Goal: Task Accomplishment & Management: Manage account settings

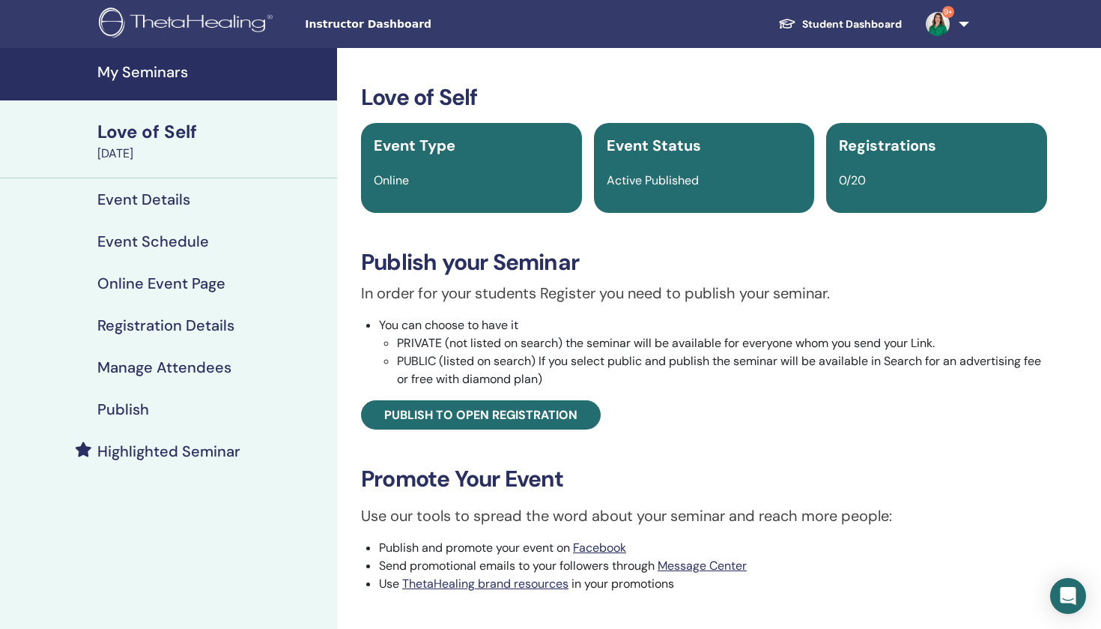
click at [170, 76] on h4 "My Seminars" at bounding box center [212, 72] width 231 height 18
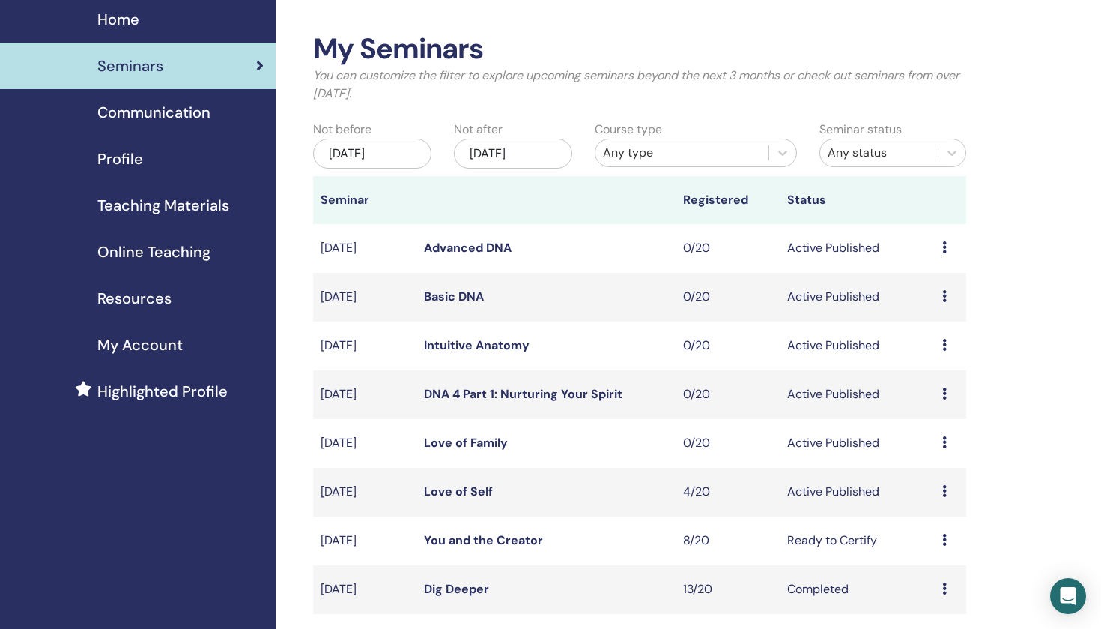
scroll to position [64, 0]
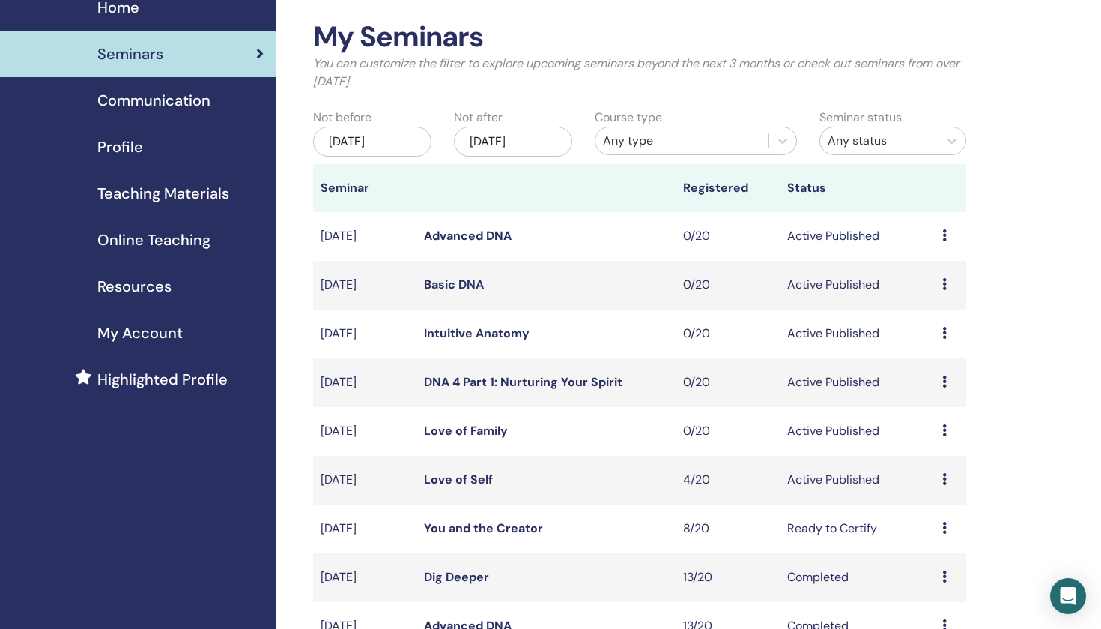
click at [944, 477] on icon at bounding box center [945, 479] width 4 height 12
click at [928, 531] on link "Attendees" at bounding box center [935, 535] width 57 height 16
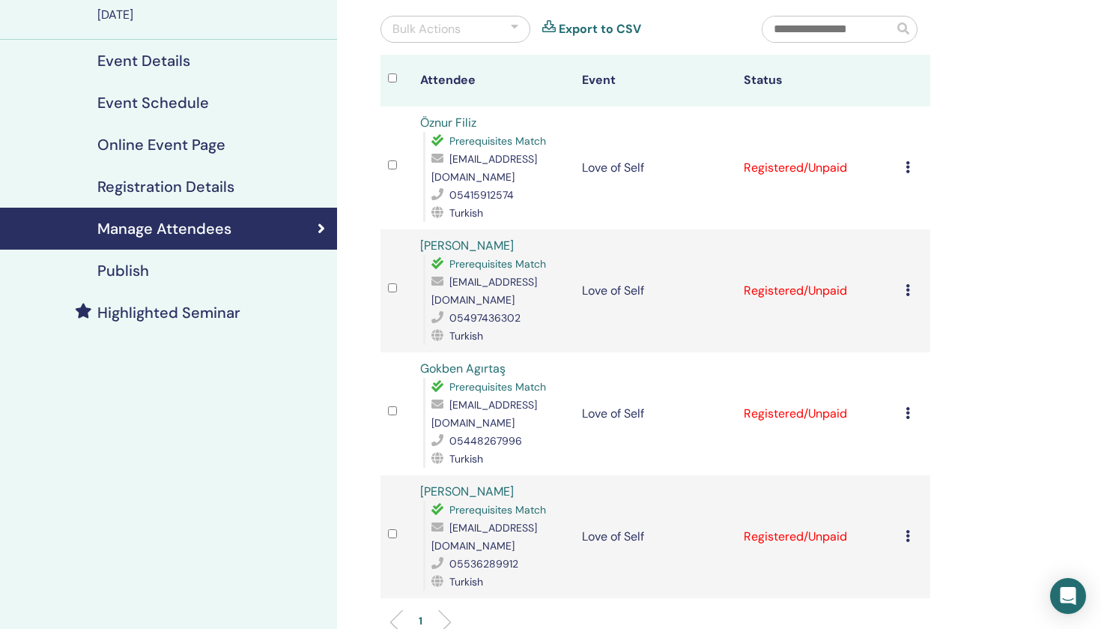
scroll to position [139, 0]
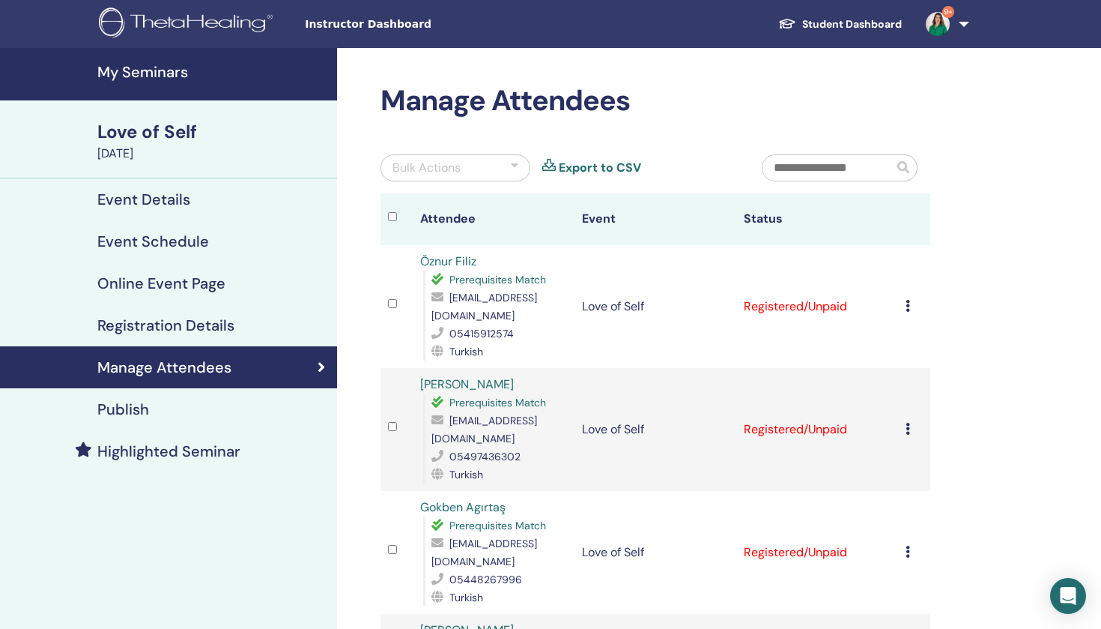
scroll to position [139, 0]
